Goal: Use online tool/utility: Utilize a website feature to perform a specific function

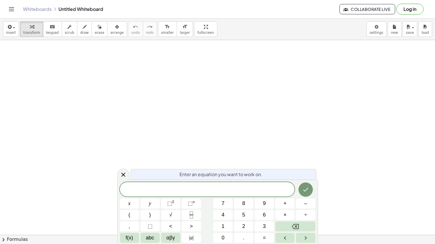
drag, startPoint x: 80, startPoint y: 110, endPoint x: 139, endPoint y: 82, distance: 65.4
click at [166, 207] on button "⬚ 2" at bounding box center [170, 204] width 19 height 10
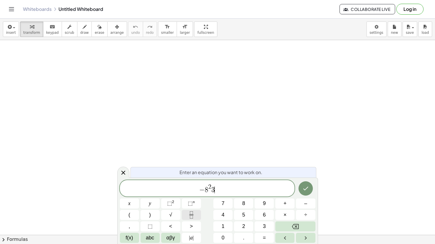
click at [188, 217] on icon "Fraction" at bounding box center [191, 215] width 7 height 7
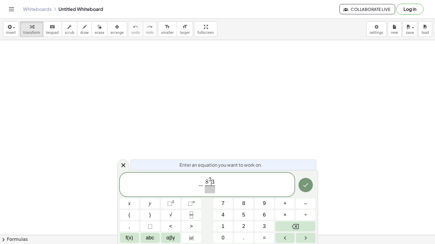
click at [211, 182] on span "8 2 ​ 3" at bounding box center [210, 181] width 10 height 9
click at [210, 187] on span at bounding box center [210, 190] width 10 height 8
click at [211, 186] on span "8 2 ​ 3" at bounding box center [210, 181] width 10 height 9
click at [213, 185] on span "3" at bounding box center [212, 183] width 3 height 6
click at [220, 184] on span "− 8 2 ​ ​" at bounding box center [207, 185] width 175 height 18
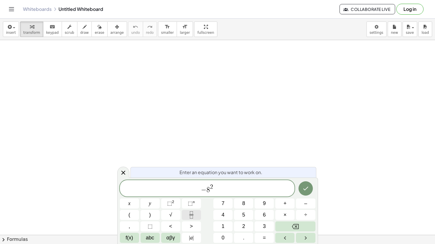
click at [197, 215] on button "Fraction" at bounding box center [191, 215] width 19 height 10
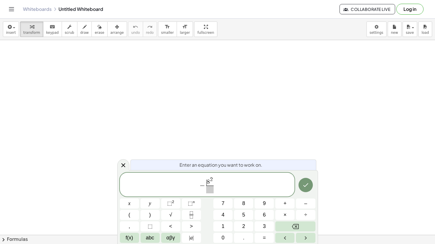
click at [206, 187] on span "​ 8 2 ​" at bounding box center [210, 185] width 10 height 17
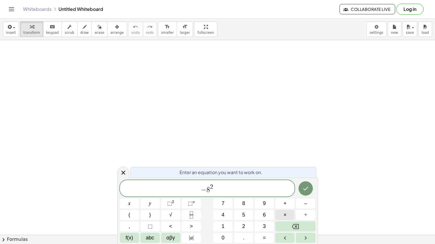
click at [289, 217] on button "×" at bounding box center [284, 215] width 19 height 10
click at [195, 215] on icon "Fraction" at bounding box center [191, 215] width 7 height 7
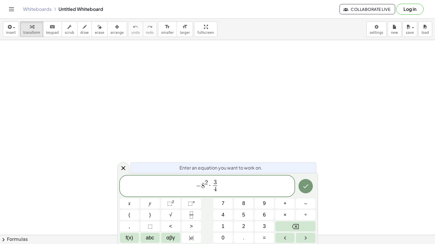
click at [221, 185] on span "− 8 2 · 3 4 ​ ​" at bounding box center [207, 186] width 175 height 15
click at [309, 184] on button "Done" at bounding box center [306, 186] width 14 height 14
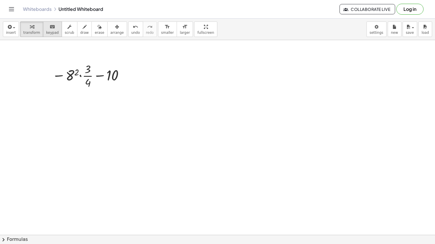
click at [53, 25] on div "keyboard" at bounding box center [52, 26] width 13 height 7
click at [98, 87] on div at bounding box center [89, 75] width 80 height 29
click at [379, 29] on body "Graspable Math Activities Get Started Activity Bank Assigned Work Classes White…" at bounding box center [217, 122] width 435 height 244
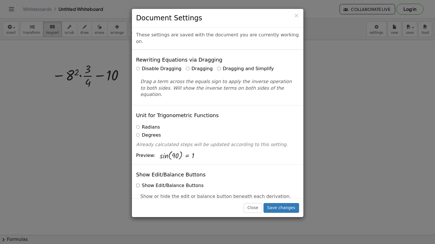
click at [294, 13] on h3 "Document Settings" at bounding box center [217, 18] width 163 height 10
click at [296, 13] on span "×" at bounding box center [296, 15] width 5 height 7
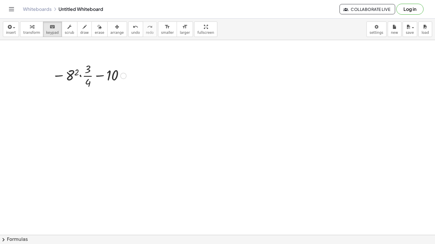
drag, startPoint x: 112, startPoint y: 77, endPoint x: 120, endPoint y: 79, distance: 8.6
click at [124, 75] on div at bounding box center [123, 76] width 6 height 6
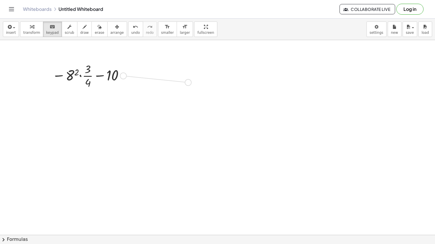
drag, startPoint x: 122, startPoint y: 76, endPoint x: 187, endPoint y: 82, distance: 66.0
click at [163, 80] on div at bounding box center [150, 79] width 80 height 29
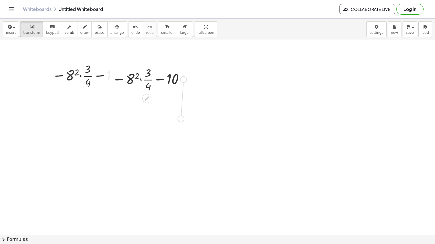
drag, startPoint x: 184, startPoint y: 78, endPoint x: 181, endPoint y: 117, distance: 38.5
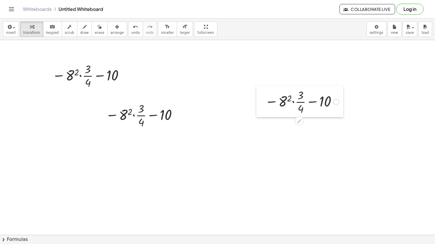
drag, startPoint x: 107, startPoint y: 67, endPoint x: 252, endPoint y: 85, distance: 146.0
click at [256, 86] on div at bounding box center [260, 102] width 9 height 32
drag, startPoint x: 126, startPoint y: 98, endPoint x: 155, endPoint y: 108, distance: 31.3
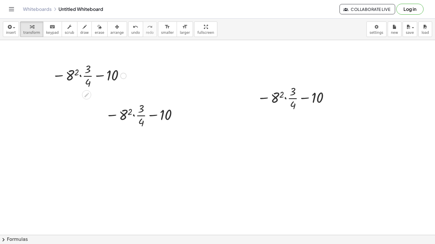
click at [96, 79] on div at bounding box center [89, 75] width 80 height 29
click at [83, 78] on div at bounding box center [89, 75] width 80 height 29
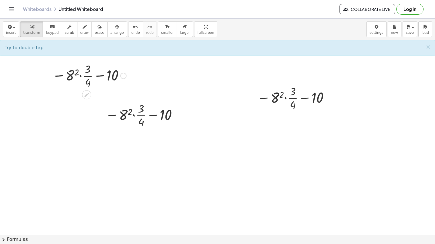
click at [69, 74] on div at bounding box center [89, 75] width 80 height 29
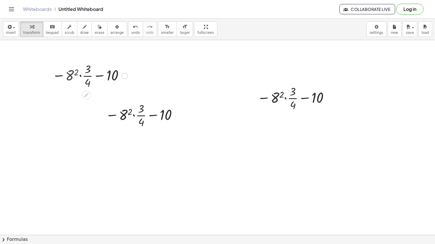
click at [69, 74] on div at bounding box center [89, 75] width 82 height 29
click at [86, 74] on div at bounding box center [89, 75] width 82 height 29
click at [73, 75] on div at bounding box center [89, 76] width 96 height 20
click at [73, 75] on div at bounding box center [89, 75] width 69 height 19
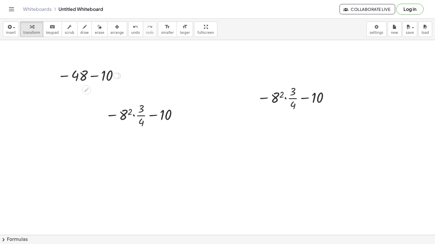
click at [83, 75] on div at bounding box center [89, 75] width 69 height 19
click at [106, 77] on div at bounding box center [89, 75] width 69 height 19
click at [87, 76] on div "- − 10 48 58 Fix a mistake Transform line Copy line as LaTeX Copy derivation as…" at bounding box center [87, 76] width 0 height 0
click at [80, 31] on span "draw" at bounding box center [84, 33] width 9 height 4
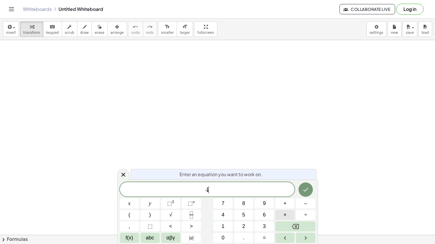
click at [284, 216] on span "×" at bounding box center [285, 215] width 3 height 8
click at [176, 204] on button "⬚ 2" at bounding box center [170, 204] width 19 height 10
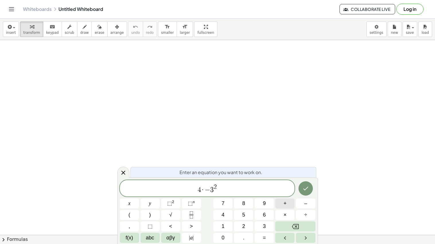
click at [287, 204] on button "+" at bounding box center [284, 204] width 19 height 10
click at [289, 211] on button "×" at bounding box center [284, 215] width 19 height 10
click at [190, 203] on span "⬚" at bounding box center [190, 204] width 5 height 6
click at [301, 188] on button "Done" at bounding box center [306, 189] width 14 height 14
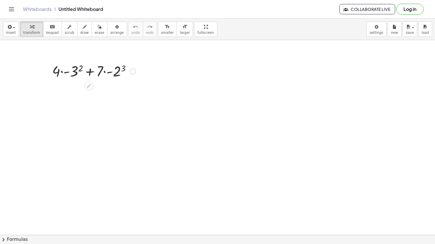
click at [74, 73] on div at bounding box center [93, 71] width 89 height 20
click at [116, 88] on div at bounding box center [93, 91] width 89 height 20
click at [62, 92] on div at bounding box center [93, 91] width 89 height 20
click at [69, 92] on div at bounding box center [93, 91] width 89 height 20
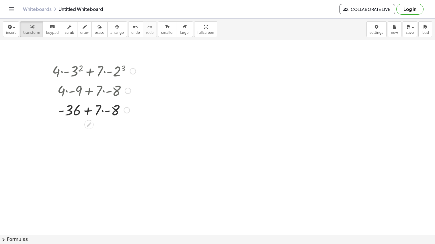
click at [106, 110] on div at bounding box center [93, 110] width 89 height 20
click at [89, 111] on div at bounding box center [93, 110] width 89 height 20
click at [91, 131] on div at bounding box center [93, 130] width 89 height 20
click at [101, 157] on div at bounding box center [93, 148] width 89 height 19
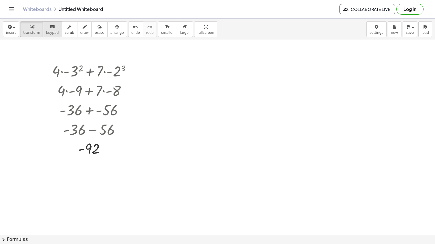
click at [48, 32] on span "keypad" at bounding box center [52, 33] width 13 height 4
click at [196, 242] on button "chevron_right Formulas" at bounding box center [217, 239] width 435 height 9
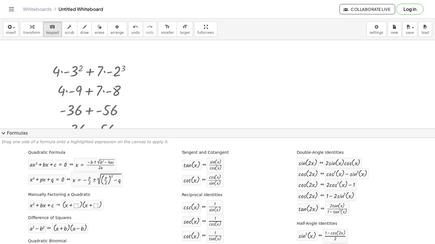
click at [179, 132] on button "expand_more Formulas" at bounding box center [217, 133] width 435 height 9
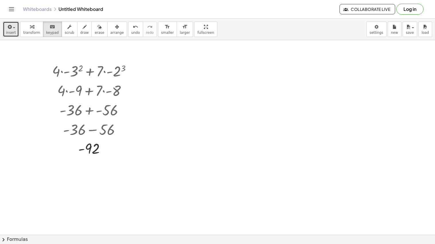
click at [11, 28] on icon "button" at bounding box center [9, 27] width 5 height 7
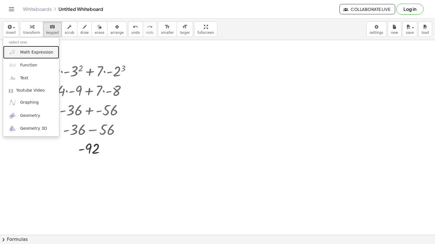
click at [31, 54] on span "Math Expression" at bounding box center [36, 53] width 33 height 6
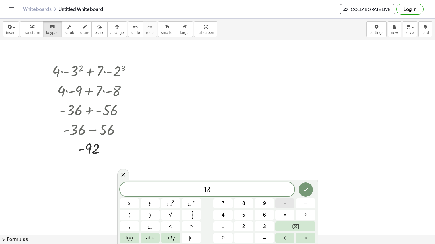
click at [283, 205] on button "+" at bounding box center [284, 204] width 19 height 10
click at [218, 206] on button "7" at bounding box center [222, 204] width 19 height 10
click at [173, 202] on sup "2" at bounding box center [173, 202] width 2 height 4
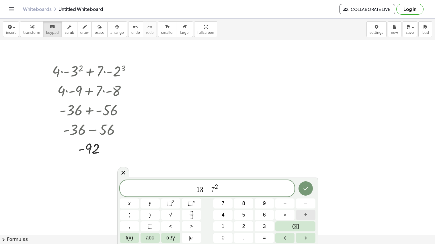
click at [307, 214] on span "÷" at bounding box center [305, 215] width 3 height 8
click at [228, 205] on button "7" at bounding box center [222, 204] width 19 height 10
click at [193, 218] on icon "Fraction" at bounding box center [191, 215] width 7 height 7
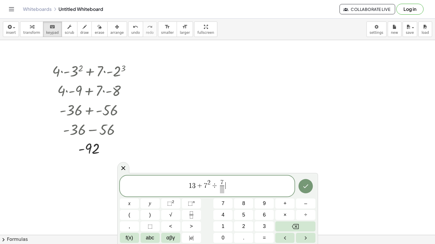
click at [228, 188] on span "1 3 + 7 2 ÷ 7 ​ ​" at bounding box center [207, 186] width 175 height 15
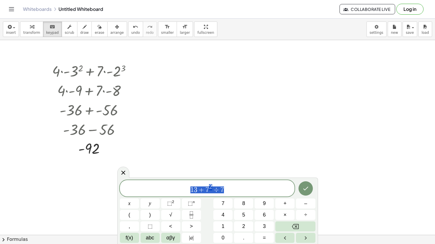
drag, startPoint x: 225, startPoint y: 188, endPoint x: 181, endPoint y: 186, distance: 44.2
click at [181, 186] on span "1 3 + 7 2 ÷ 7" at bounding box center [207, 189] width 175 height 10
click at [188, 217] on icon "Fraction" at bounding box center [191, 215] width 7 height 7
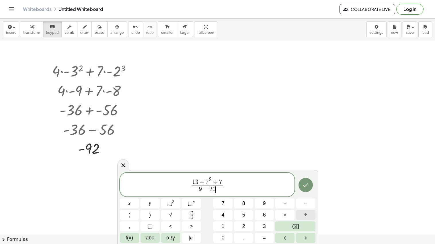
click at [307, 214] on span "÷" at bounding box center [305, 215] width 3 height 8
click at [301, 205] on button "–" at bounding box center [305, 204] width 19 height 10
click at [303, 182] on button "Done" at bounding box center [306, 185] width 14 height 14
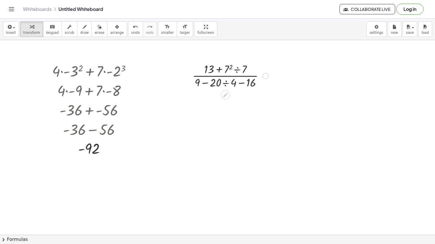
click at [226, 70] on div at bounding box center [231, 75] width 82 height 29
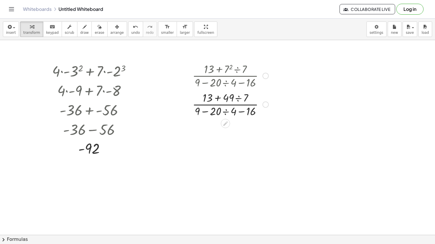
click at [237, 98] on div at bounding box center [231, 104] width 82 height 29
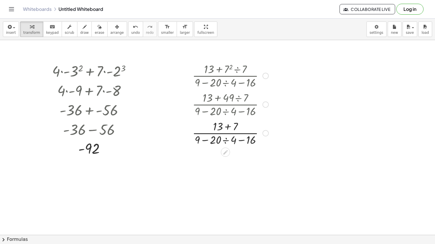
click at [225, 139] on div at bounding box center [231, 132] width 82 height 29
click at [222, 126] on div at bounding box center [231, 132] width 82 height 29
click at [227, 126] on div at bounding box center [231, 132] width 82 height 29
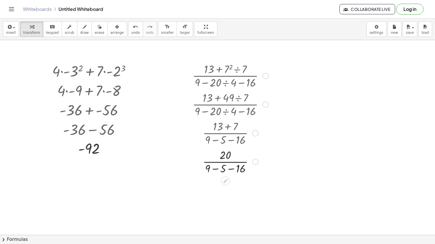
click at [228, 169] on div at bounding box center [231, 161] width 82 height 29
click at [215, 167] on div at bounding box center [231, 161] width 82 height 29
click at [222, 168] on div at bounding box center [231, 161] width 82 height 29
click at [229, 162] on div at bounding box center [231, 161] width 82 height 29
click at [231, 191] on div at bounding box center [231, 190] width 82 height 29
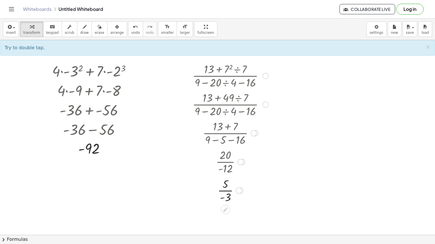
click at [229, 191] on div at bounding box center [231, 190] width 82 height 29
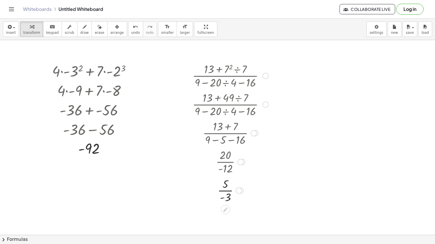
click at [229, 191] on div at bounding box center [231, 190] width 82 height 29
click at [229, 212] on div at bounding box center [231, 214] width 82 height 19
click at [97, 30] on button "erase" at bounding box center [99, 29] width 16 height 15
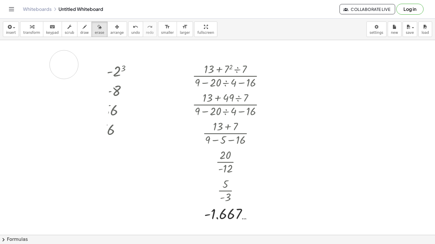
drag, startPoint x: 92, startPoint y: 64, endPoint x: 61, endPoint y: 71, distance: 32.2
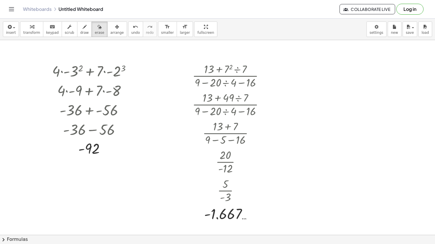
click at [67, 24] on icon "button" at bounding box center [69, 27] width 4 height 7
drag, startPoint x: 43, startPoint y: 59, endPoint x: 99, endPoint y: 88, distance: 63.1
click at [65, 29] on div "button" at bounding box center [69, 26] width 9 height 7
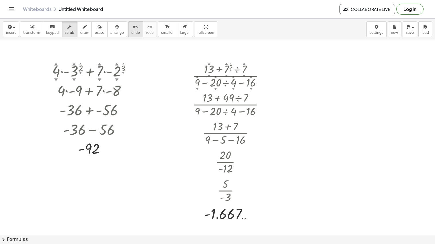
click at [133, 26] on icon "undo" at bounding box center [135, 27] width 5 height 7
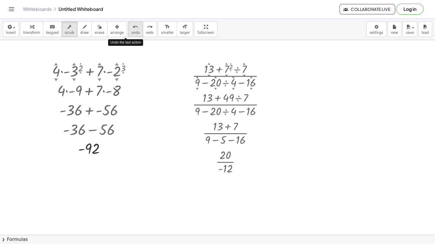
click at [133, 26] on icon "undo" at bounding box center [135, 27] width 5 height 7
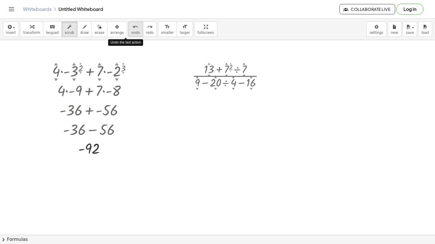
click at [133, 26] on icon "undo" at bounding box center [135, 27] width 5 height 7
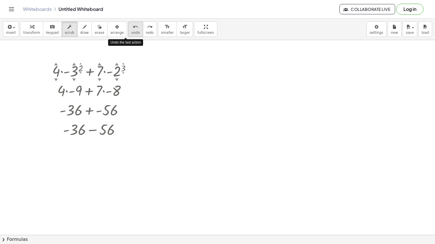
click at [133, 26] on icon "undo" at bounding box center [135, 27] width 5 height 7
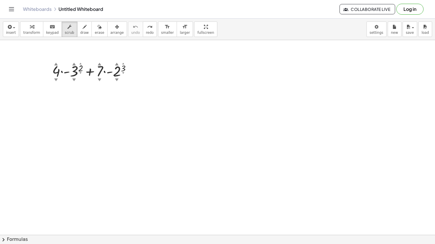
drag, startPoint x: 119, startPoint y: 68, endPoint x: 54, endPoint y: 75, distance: 65.5
click at [54, 75] on div at bounding box center [93, 71] width 89 height 20
click at [67, 28] on icon "button" at bounding box center [69, 27] width 4 height 7
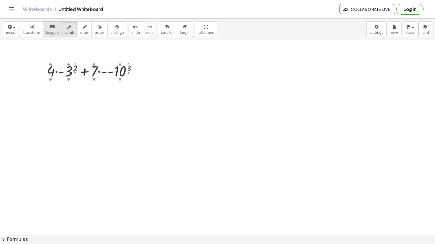
click at [51, 26] on div "keyboard" at bounding box center [52, 26] width 13 height 7
click at [53, 25] on div "keyboard" at bounding box center [52, 26] width 13 height 7
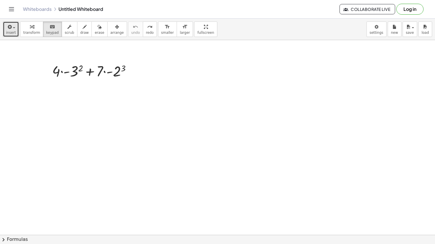
click at [16, 25] on button "insert" at bounding box center [11, 29] width 16 height 15
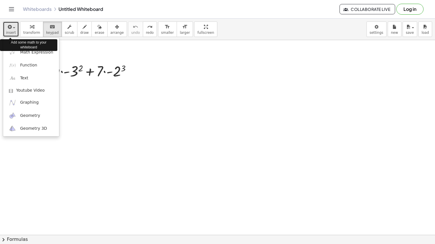
click at [15, 25] on button "insert" at bounding box center [11, 29] width 16 height 15
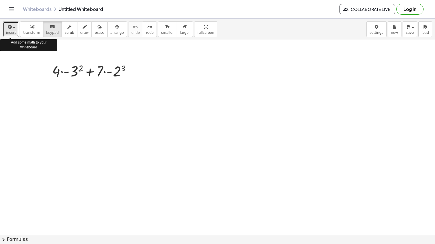
click at [15, 25] on button "insert" at bounding box center [11, 29] width 16 height 15
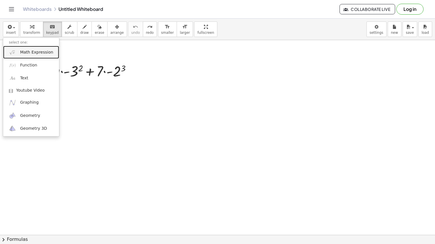
click at [22, 48] on link "Math Expression" at bounding box center [31, 52] width 56 height 13
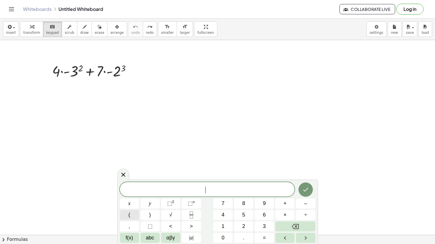
click at [133, 215] on button "(" at bounding box center [129, 215] width 19 height 10
click at [190, 200] on span "⬚ n" at bounding box center [191, 204] width 7 height 8
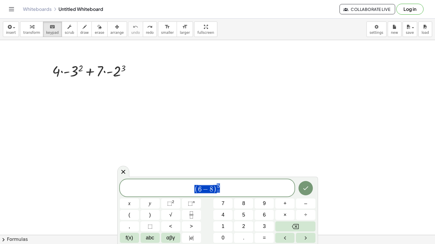
drag, startPoint x: 256, startPoint y: 189, endPoint x: 167, endPoint y: 190, distance: 89.5
click at [167, 190] on span "( 6 − 8 ) 5" at bounding box center [207, 188] width 175 height 11
click at [191, 215] on icon "Fraction" at bounding box center [191, 215] width 7 height 7
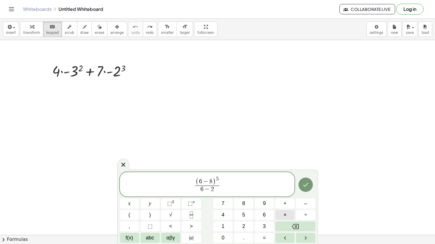
click at [277, 212] on button "×" at bounding box center [284, 215] width 19 height 10
click at [197, 206] on button "⬚ n" at bounding box center [191, 204] width 19 height 10
click at [304, 182] on icon "Done" at bounding box center [305, 183] width 7 height 7
